Goal: Register for event/course

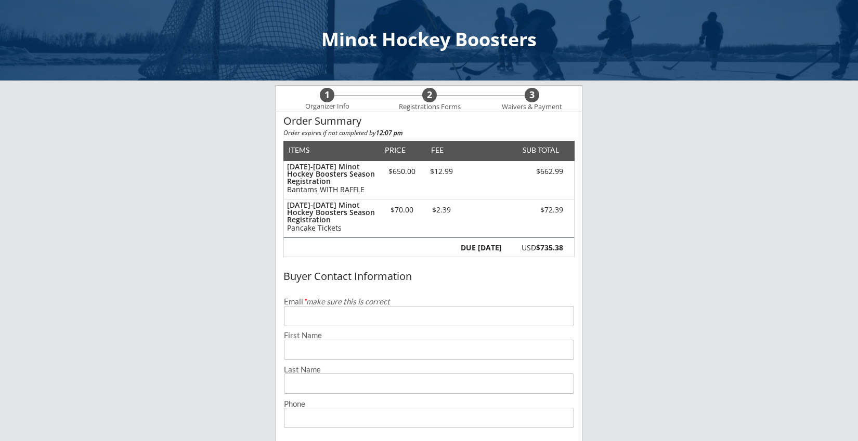
type input "[EMAIL_ADDRESS][DOMAIN_NAME]"
type input "[PERSON_NAME]"
type input "Knighting"
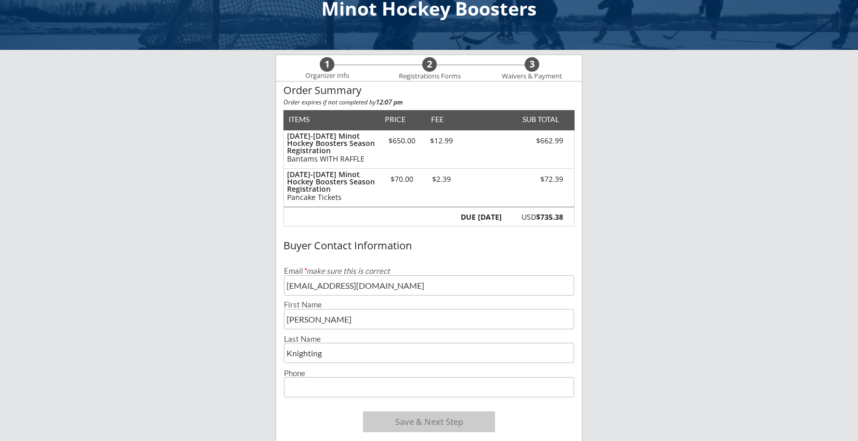
scroll to position [30, 0]
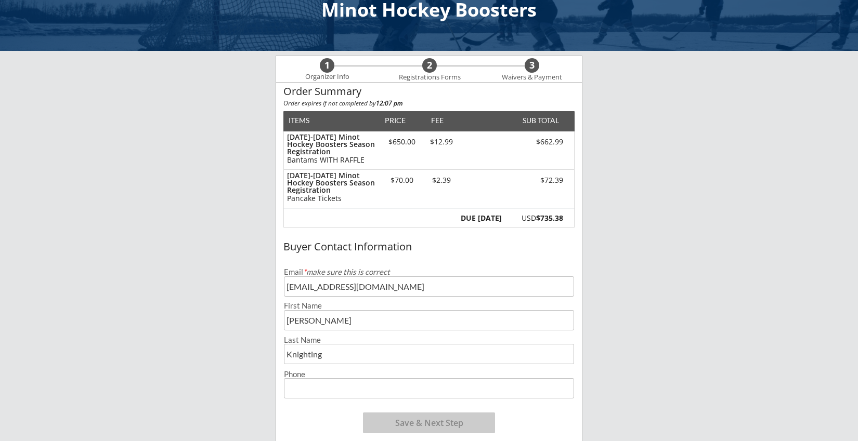
click at [298, 386] on input "input" at bounding box center [429, 388] width 290 height 20
type input "[PHONE_NUMBER]"
click at [610, 372] on div "Minot Hockey Boosters 1 Organizer Info 2 Registrations Forms 3 Waivers & Paymen…" at bounding box center [429, 358] width 858 height 777
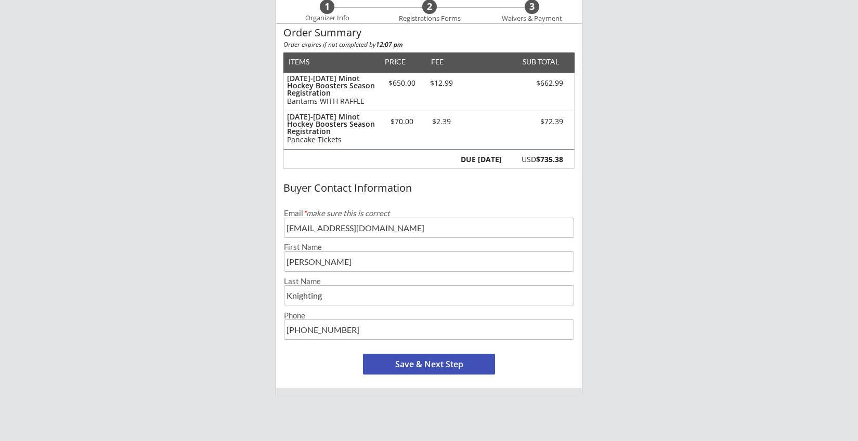
scroll to position [108, 0]
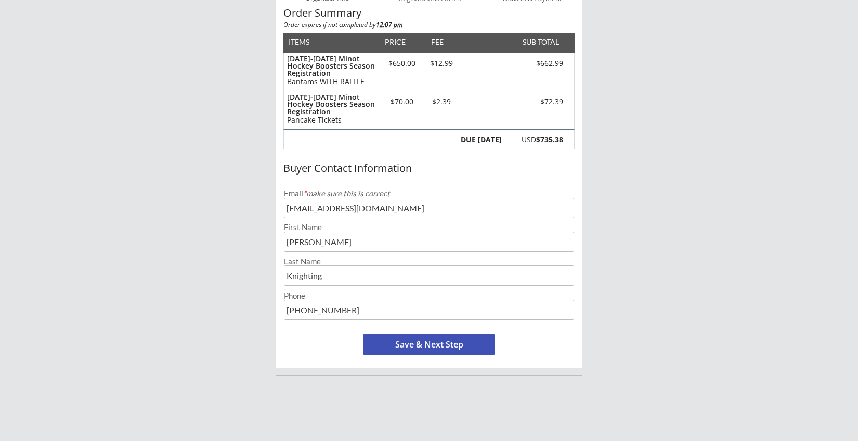
click at [459, 343] on button "Save & Next Step" at bounding box center [429, 344] width 132 height 21
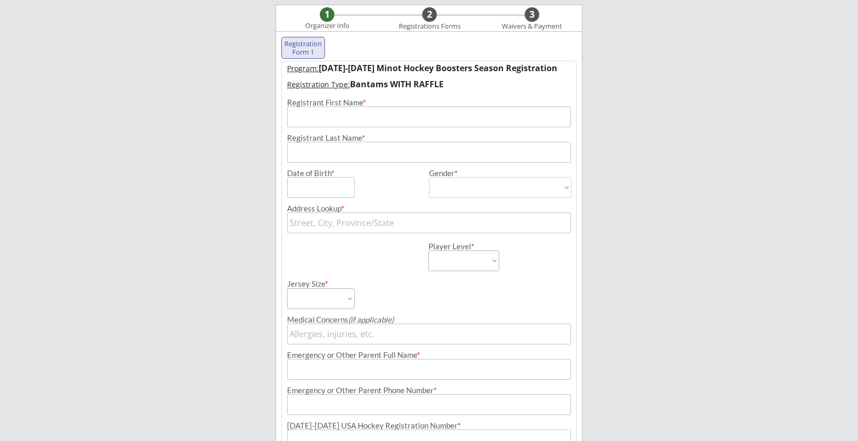
scroll to position [75, 0]
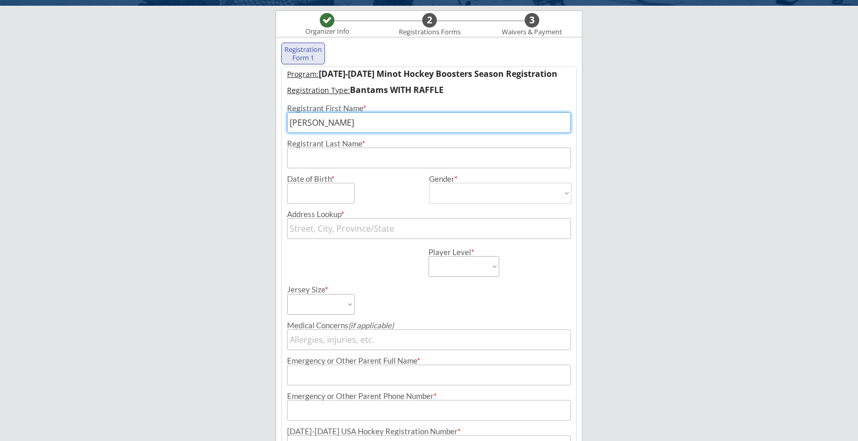
type input "[PERSON_NAME]"
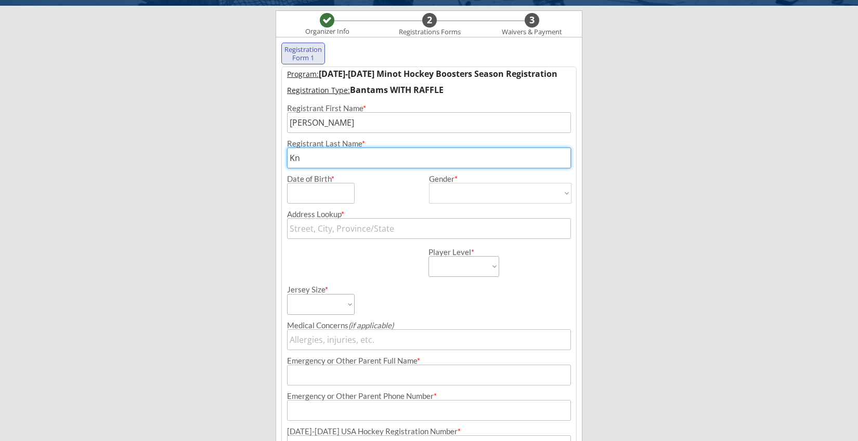
type input "Knighting"
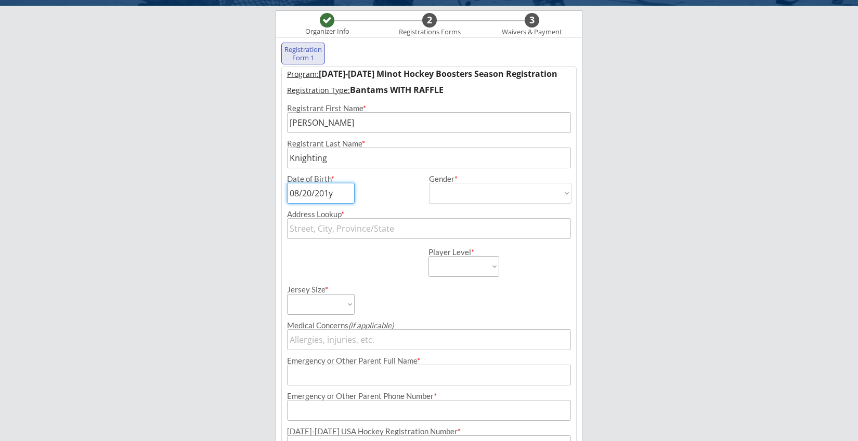
type input "[DATE]"
select select ""[DEMOGRAPHIC_DATA]""
type input "[DEMOGRAPHIC_DATA]"
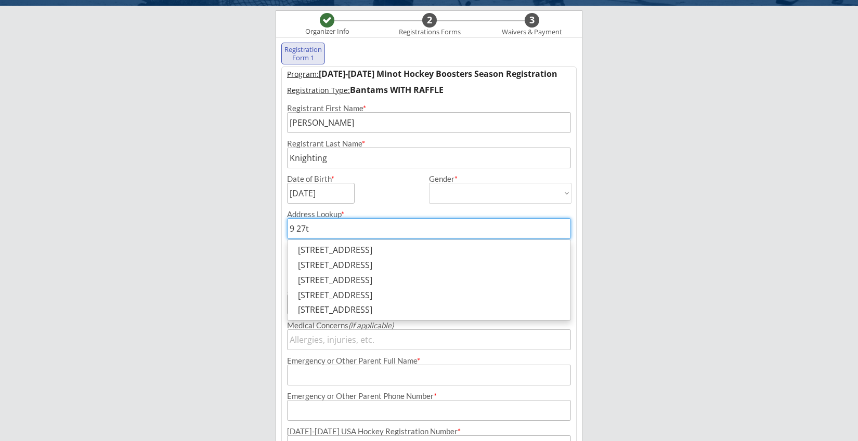
type input "9 27th"
type input "[STREET_ADDRESS]"
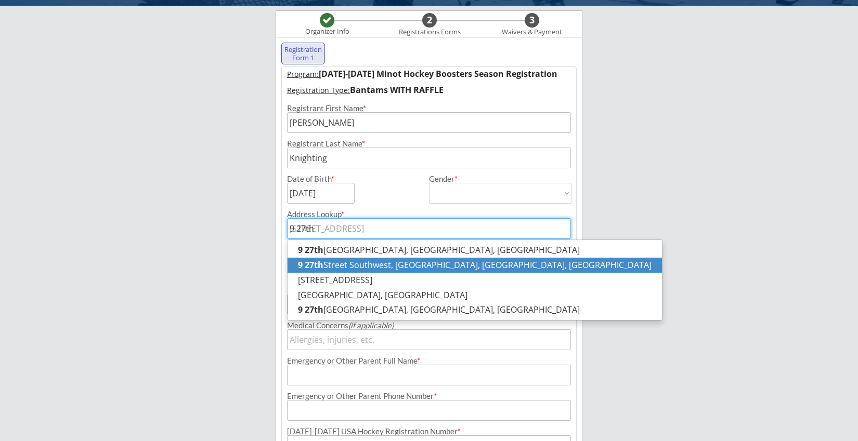
click at [404, 262] on p "[STREET_ADDRESS]" at bounding box center [474, 265] width 374 height 15
type input "[STREET_ADDRESS]"
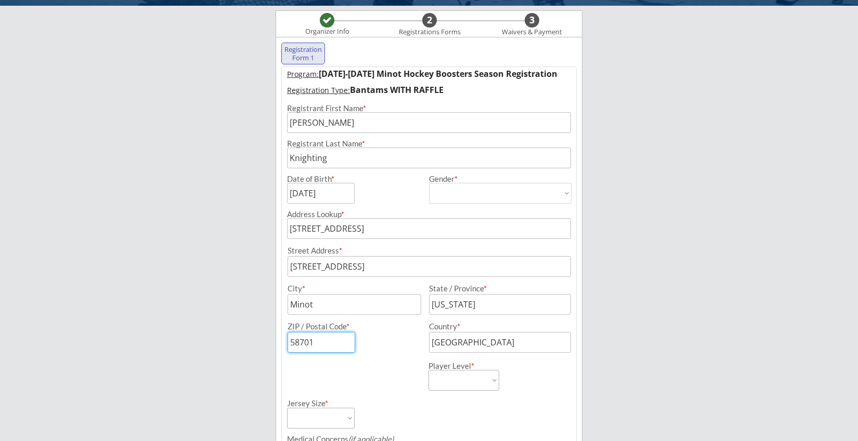
click at [399, 351] on div "ZIP / Postal Code *" at bounding box center [350, 338] width 137 height 30
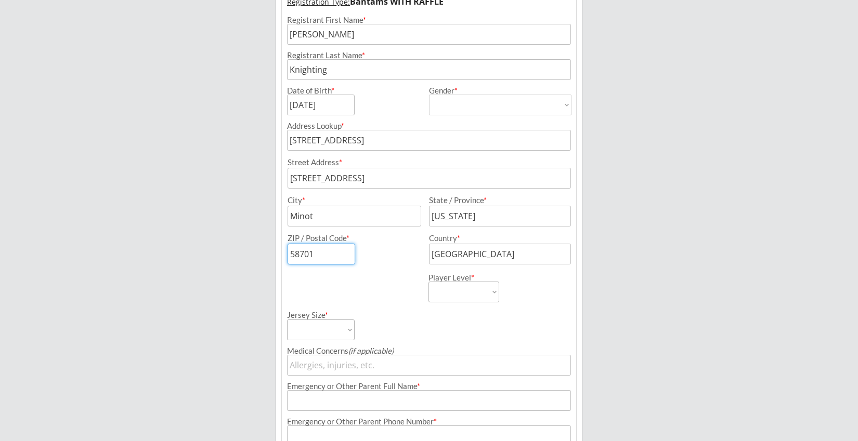
scroll to position [174, 0]
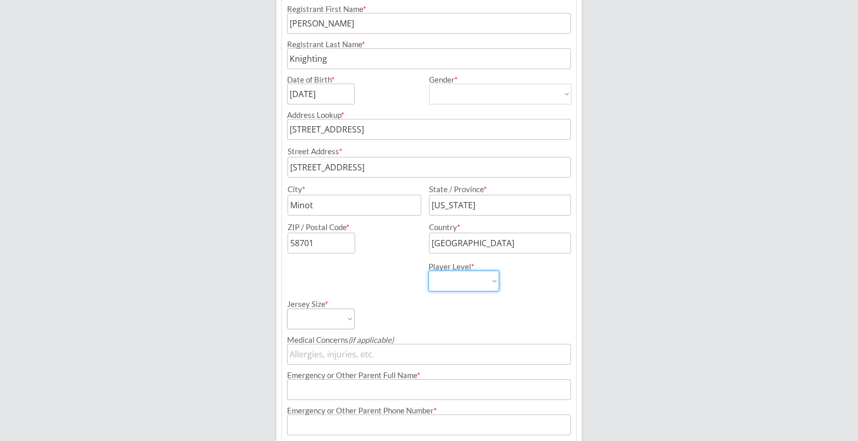
select select ""Bantams""
select select ""Adult Medium""
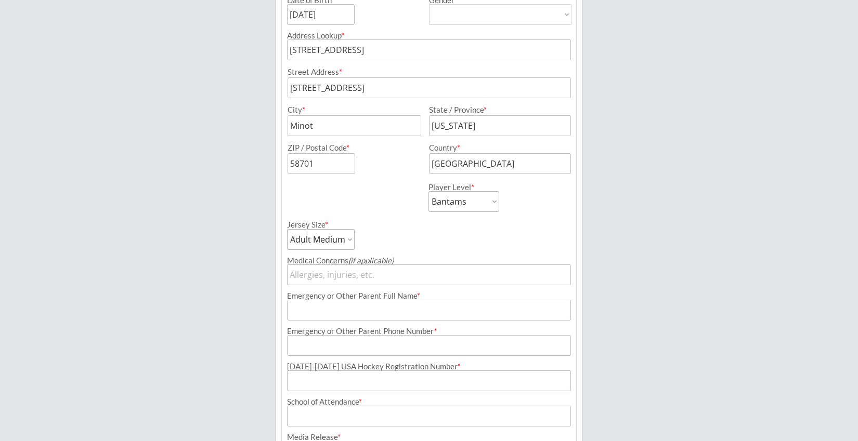
scroll to position [258, 0]
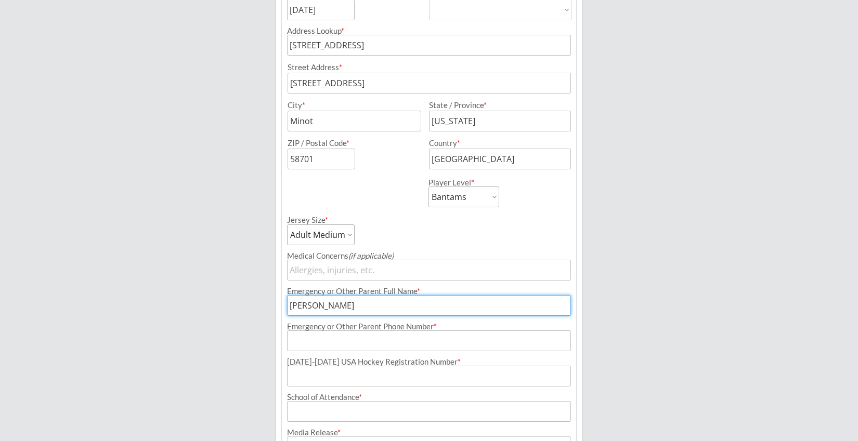
type input "[PERSON_NAME]"
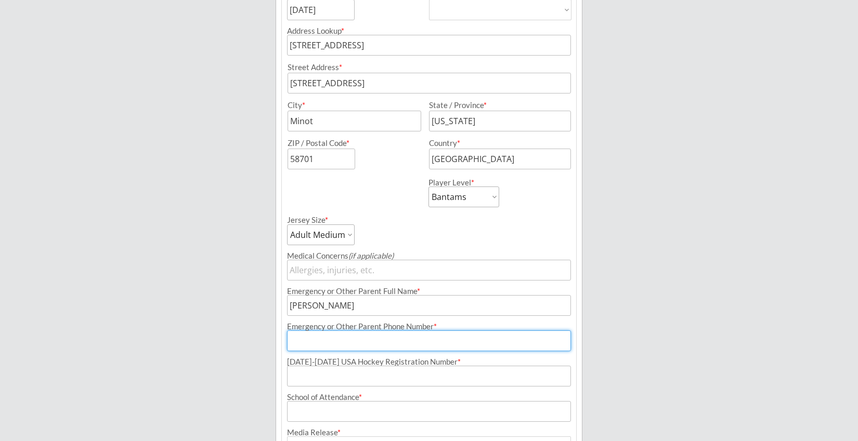
click at [378, 307] on input "input" at bounding box center [429, 305] width 284 height 21
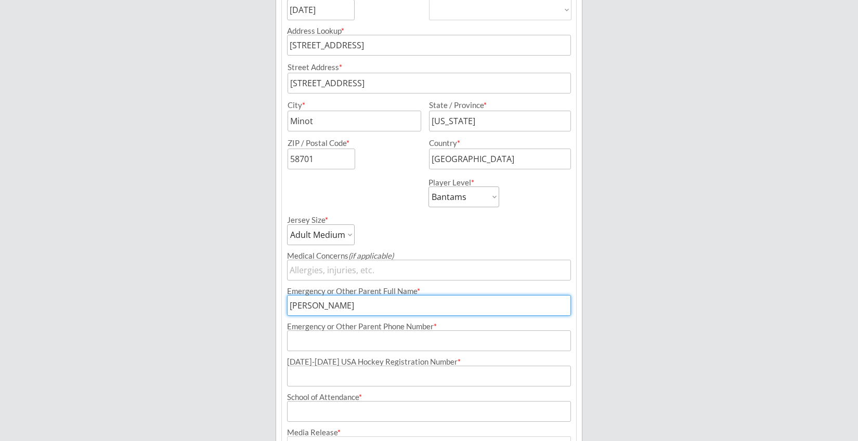
type input "[PERSON_NAME]"
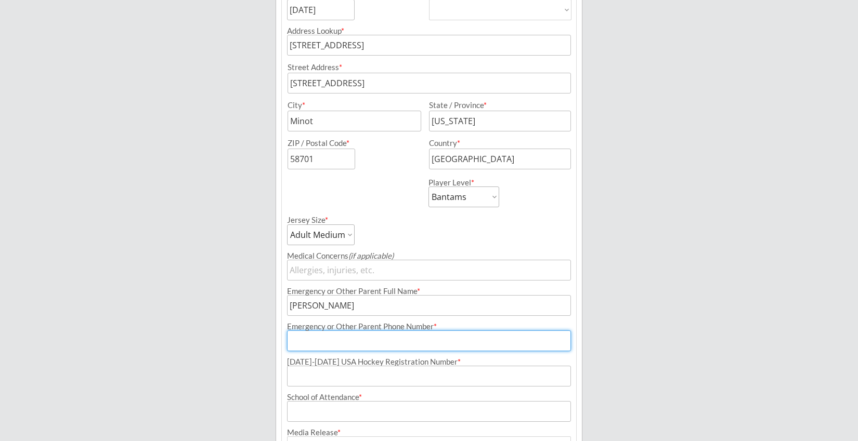
click at [377, 349] on input "input" at bounding box center [429, 341] width 284 height 21
type input "[PHONE_NUMBER]"
click at [397, 380] on input "input" at bounding box center [429, 376] width 284 height 21
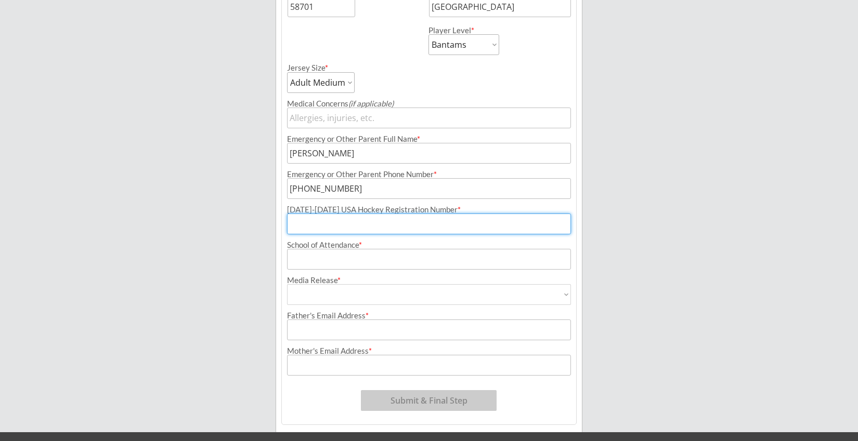
scroll to position [412, 0]
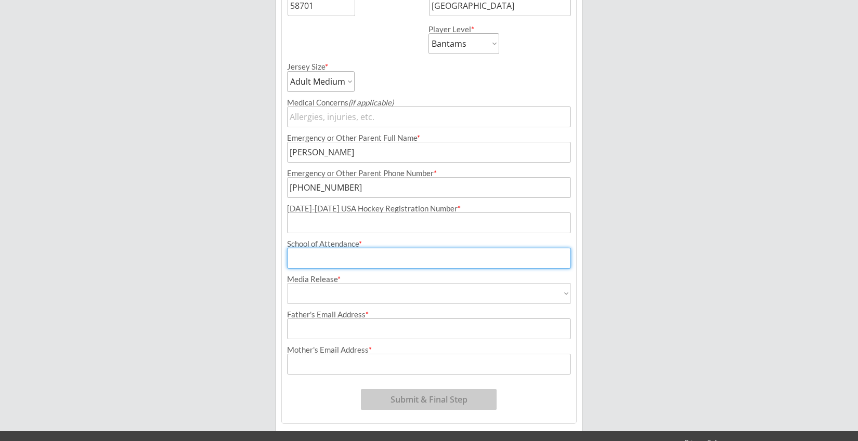
click at [378, 262] on input "input" at bounding box center [429, 258] width 284 height 21
type input "[GEOGRAPHIC_DATA]"
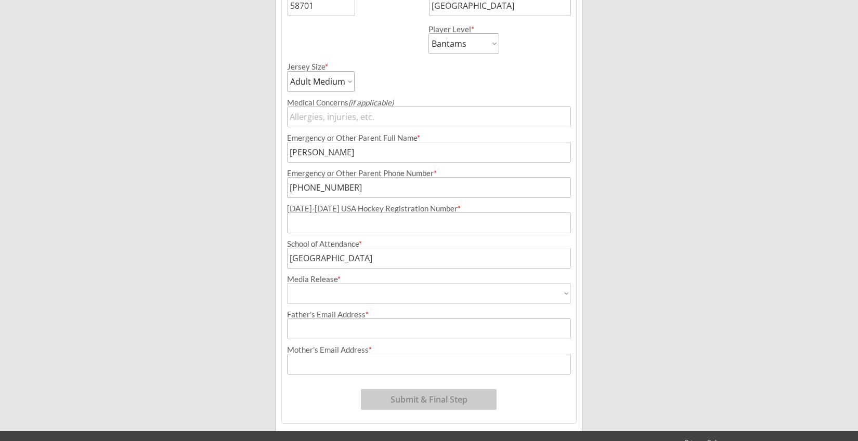
select select ""Yes""
type input "Yes"
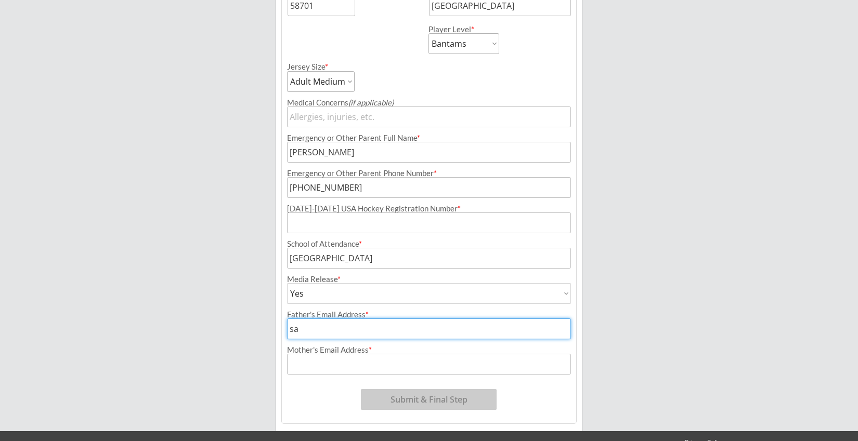
type input "s"
type input "[EMAIL_ADDRESS][DOMAIN_NAME]"
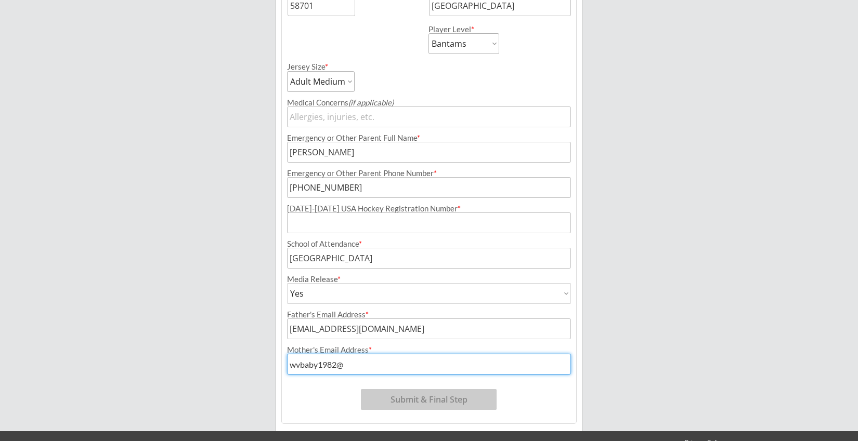
type input "[EMAIL_ADDRESS][DOMAIN_NAME]"
click at [358, 260] on input "input" at bounding box center [429, 258] width 284 height 21
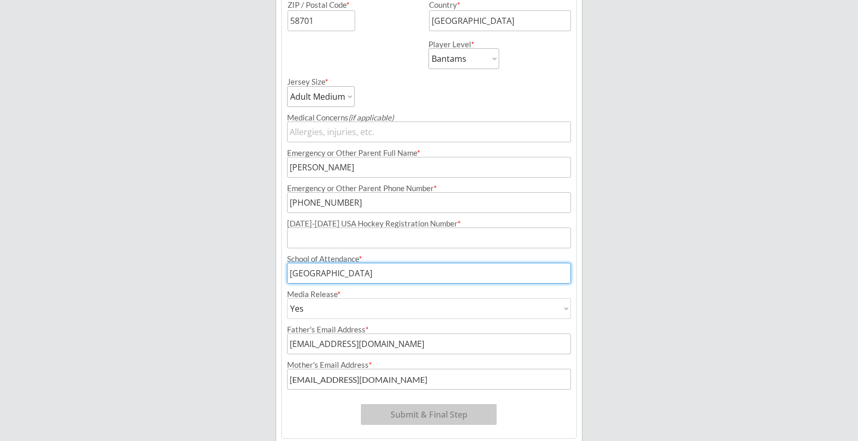
scroll to position [392, 0]
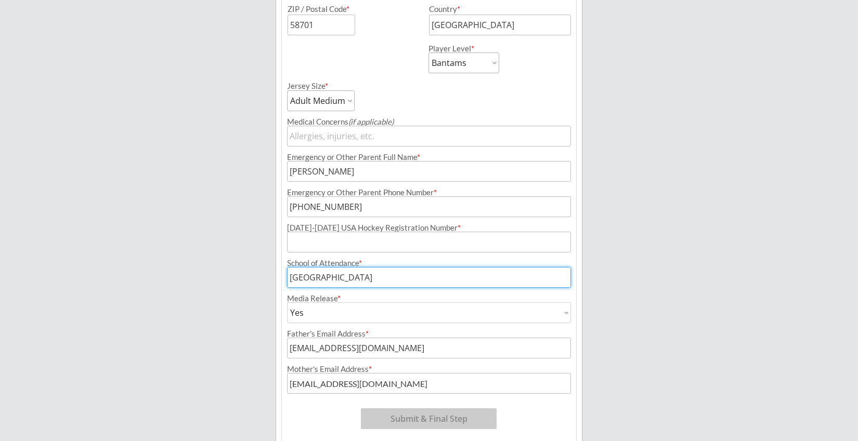
type input "[GEOGRAPHIC_DATA]"
click at [385, 140] on input "input" at bounding box center [429, 136] width 284 height 21
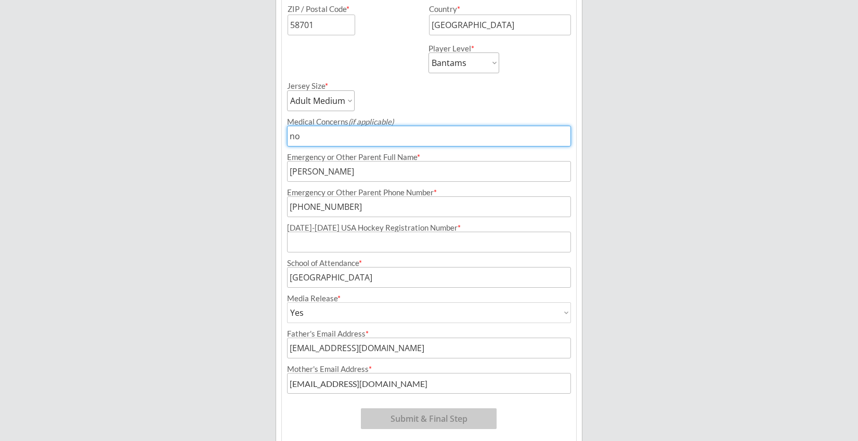
type input "no"
click at [479, 95] on div "Jersey Size * Adult Small Adult Medium Adult Large Adult XL Goalie Cut" at bounding box center [429, 92] width 294 height 38
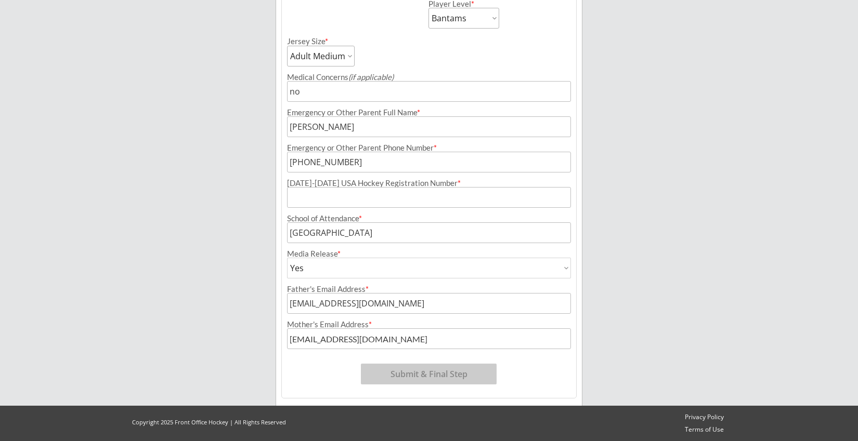
scroll to position [437, 0]
click at [401, 193] on input "input" at bounding box center [429, 197] width 284 height 21
